Goal: Transaction & Acquisition: Download file/media

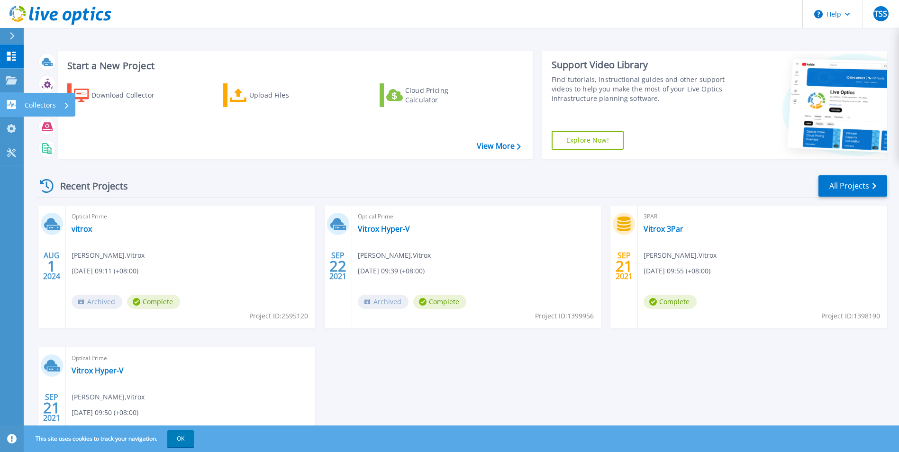
click at [12, 107] on icon at bounding box center [11, 104] width 9 height 9
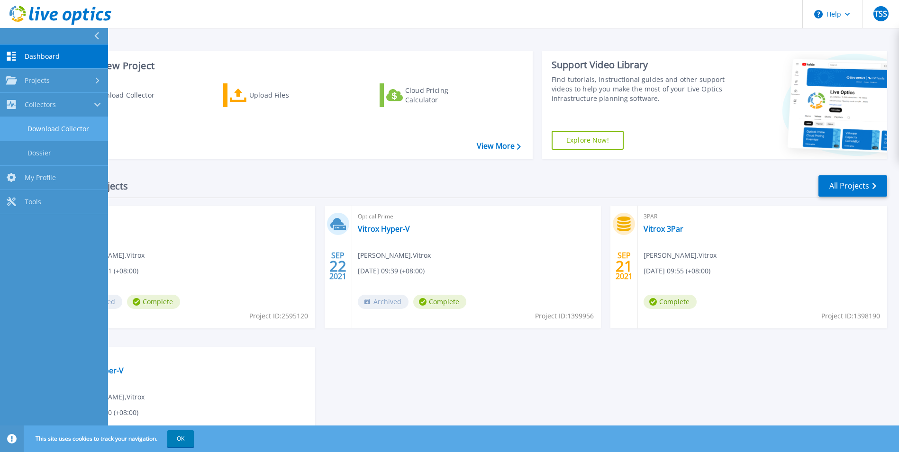
click at [85, 128] on link "Download Collector" at bounding box center [54, 129] width 108 height 24
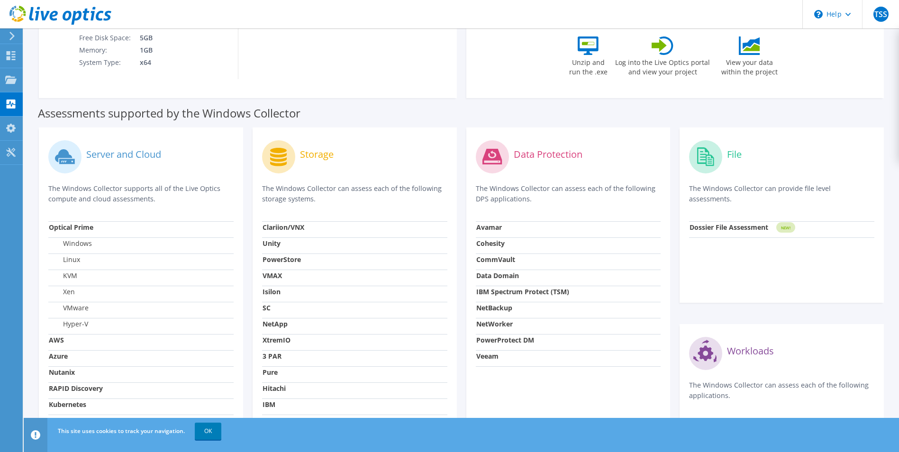
scroll to position [285, 0]
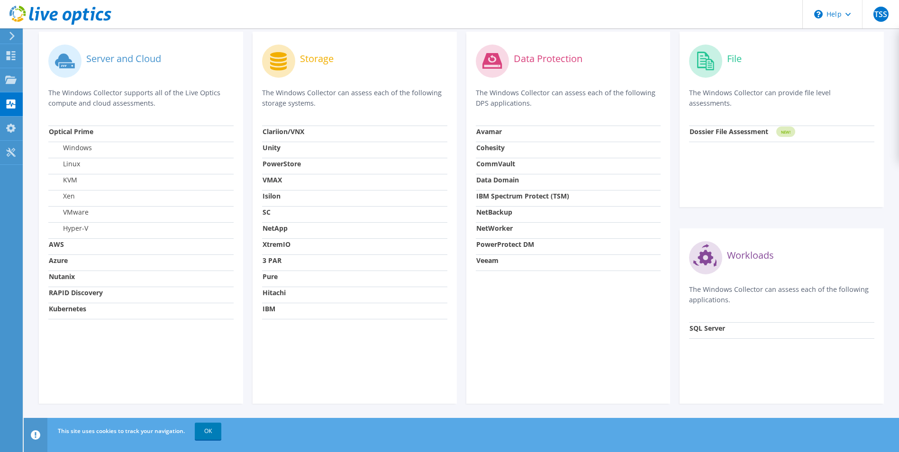
click at [75, 312] on strong "Kubernetes" at bounding box center [67, 308] width 37 height 9
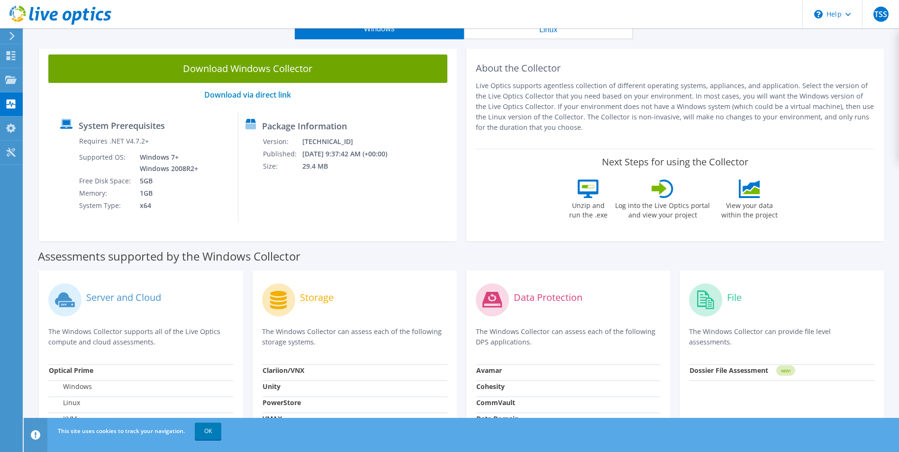
scroll to position [0, 0]
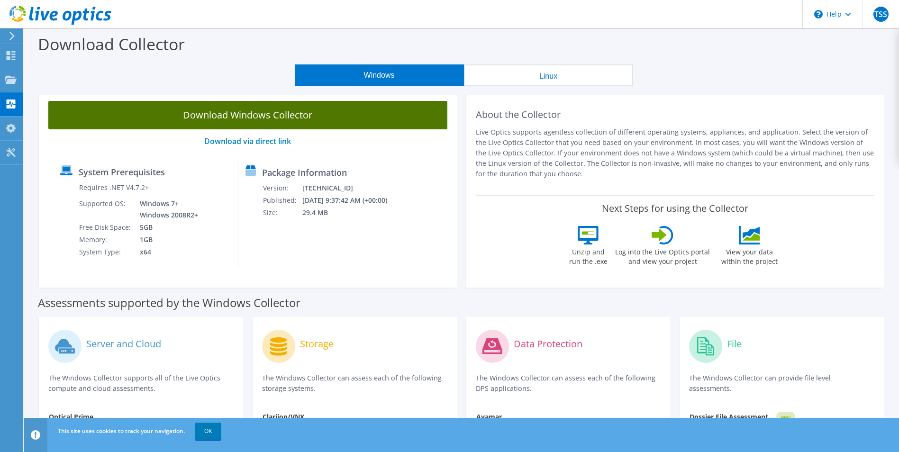
click at [274, 105] on link "Download Windows Collector" at bounding box center [247, 115] width 399 height 28
